Goal: Information Seeking & Learning: Learn about a topic

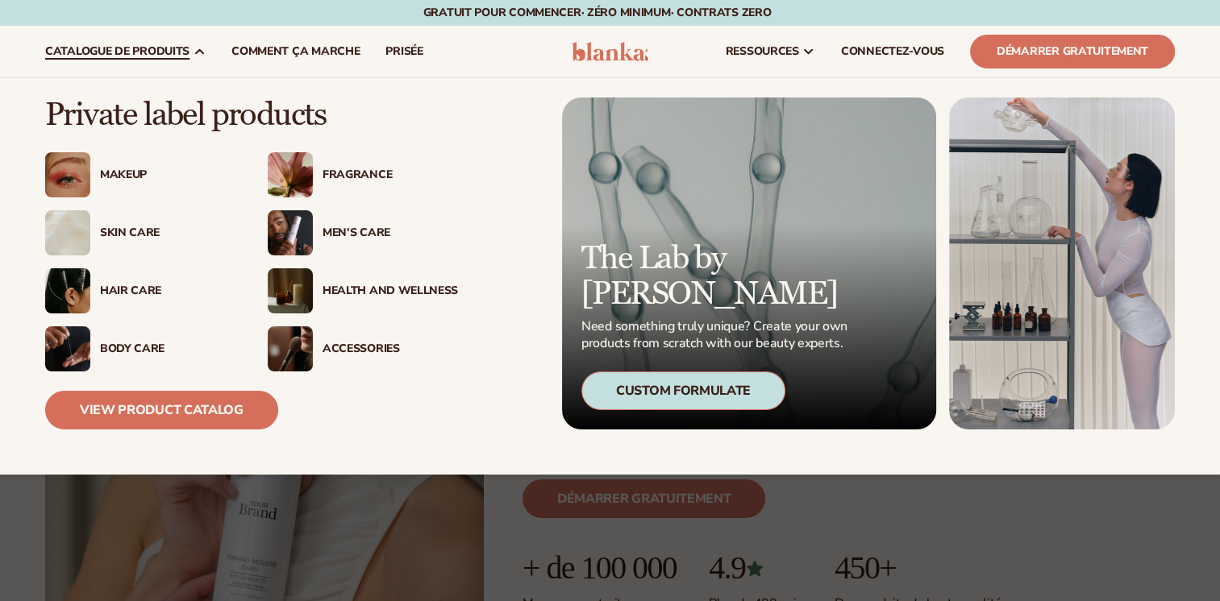
click at [84, 174] on img at bounding box center [67, 174] width 45 height 45
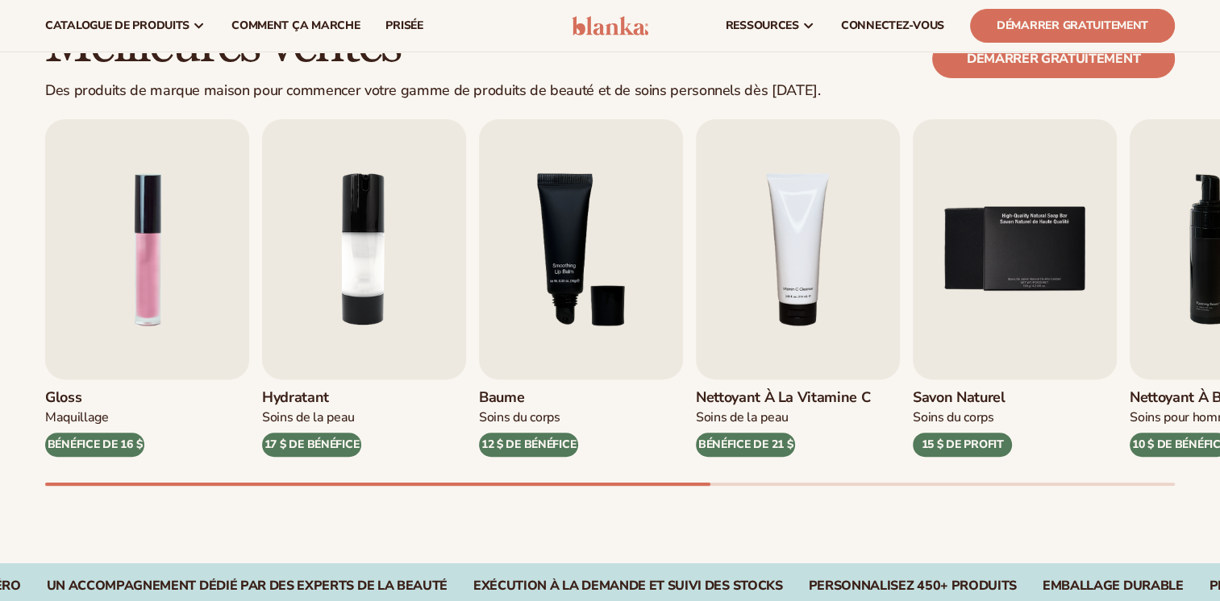
scroll to position [435, 0]
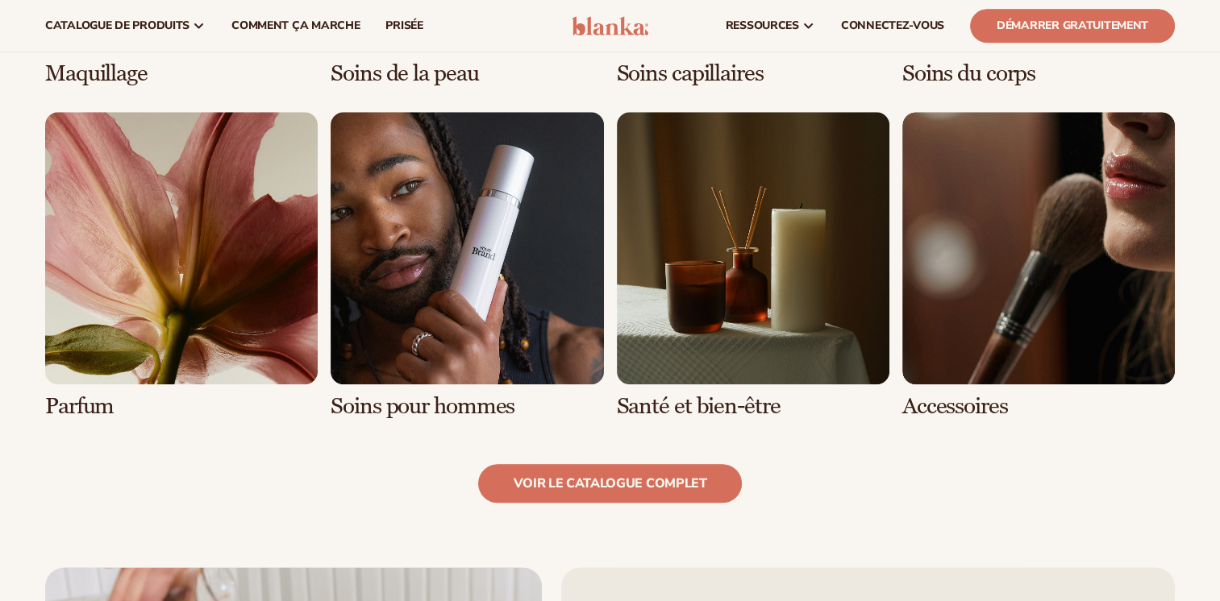
scroll to position [1501, 0]
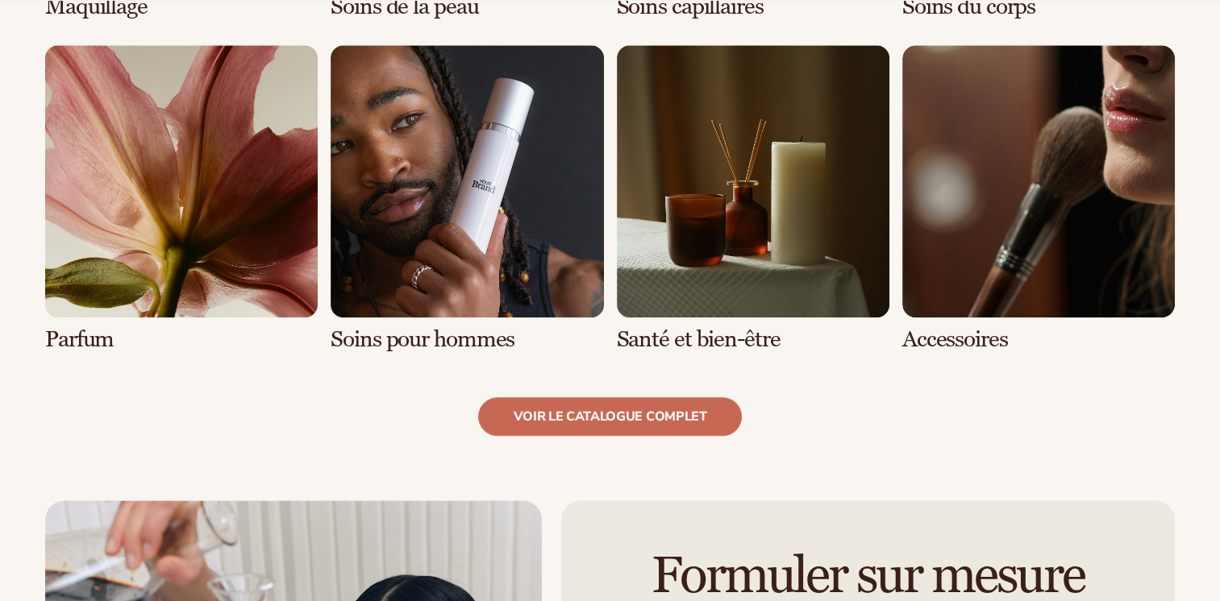
click at [580, 414] on link "Voir le catalogue complet" at bounding box center [609, 417] width 263 height 39
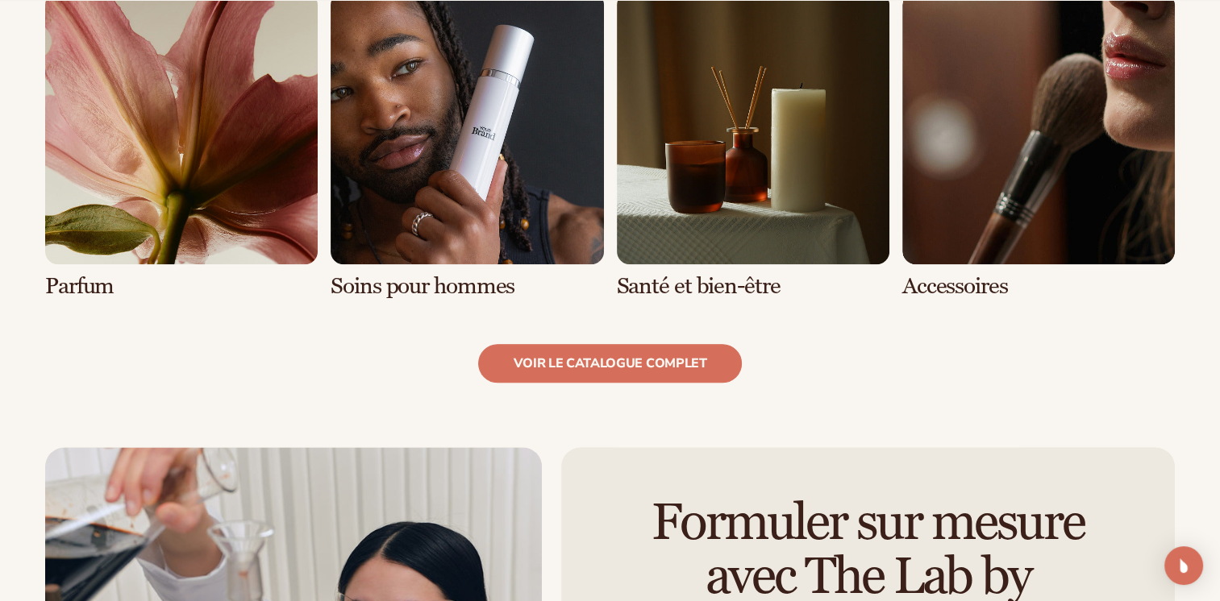
scroll to position [1582, 0]
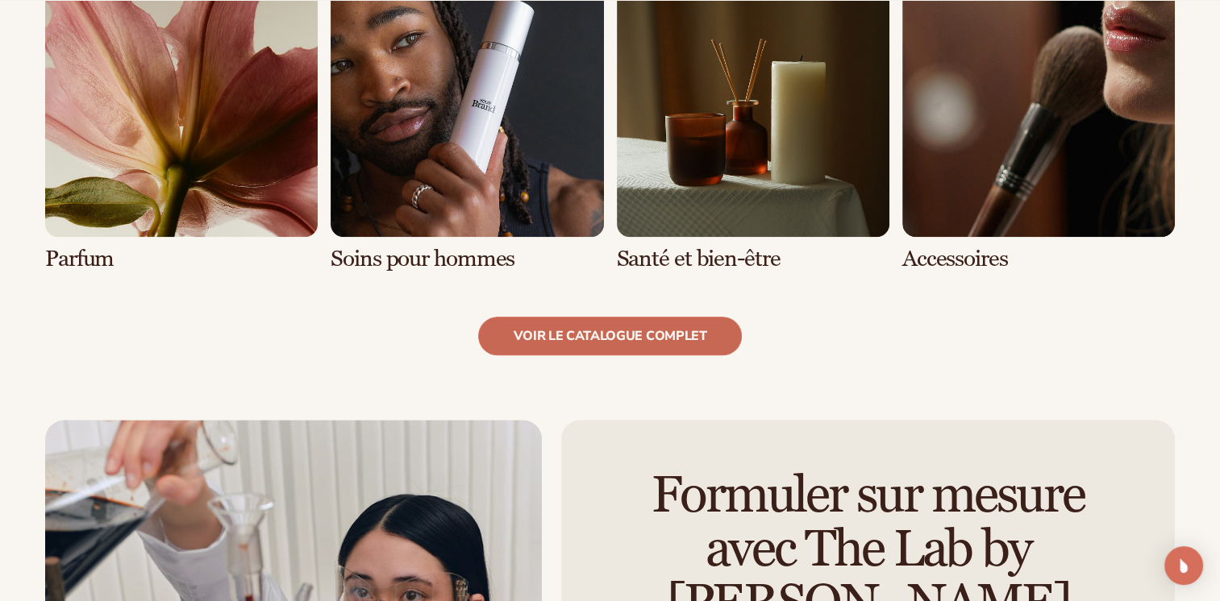
click at [599, 337] on link "Voir le catalogue complet" at bounding box center [609, 336] width 263 height 39
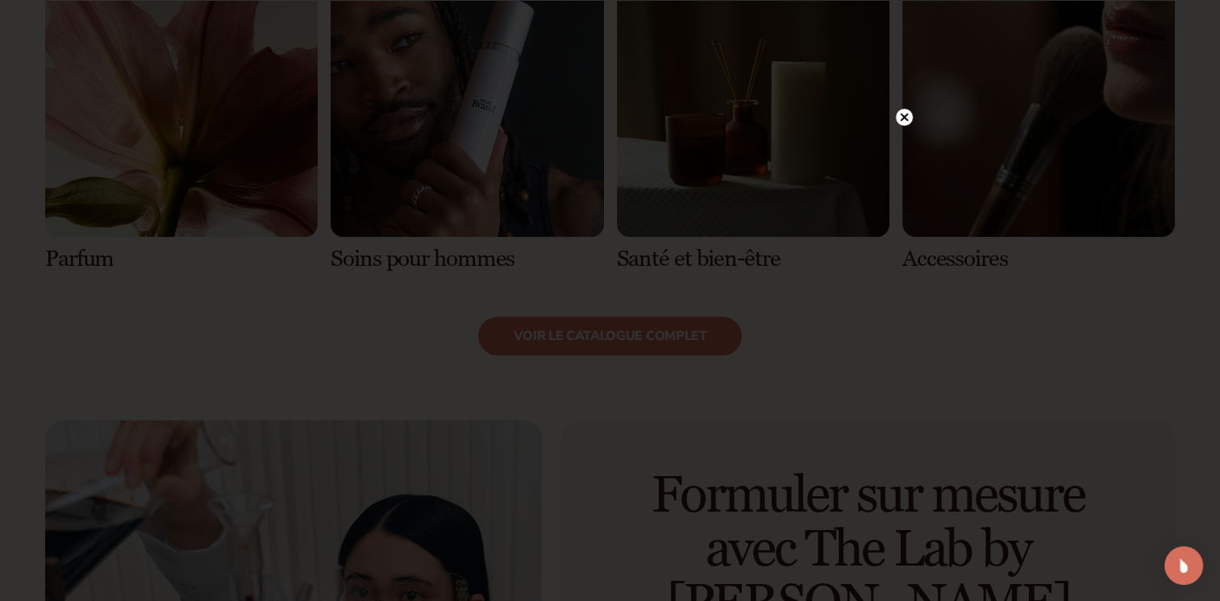
click at [900, 121] on circle at bounding box center [904, 117] width 17 height 17
